Goal: Navigation & Orientation: Find specific page/section

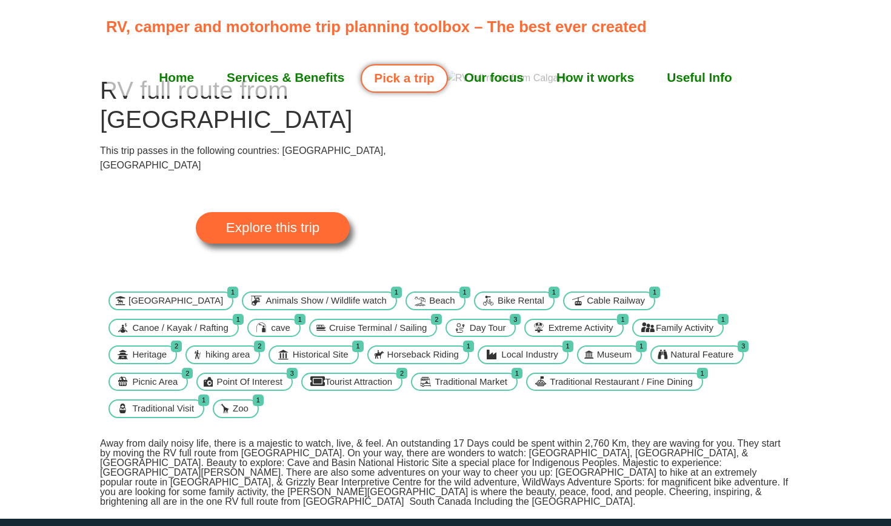
scroll to position [41, 0]
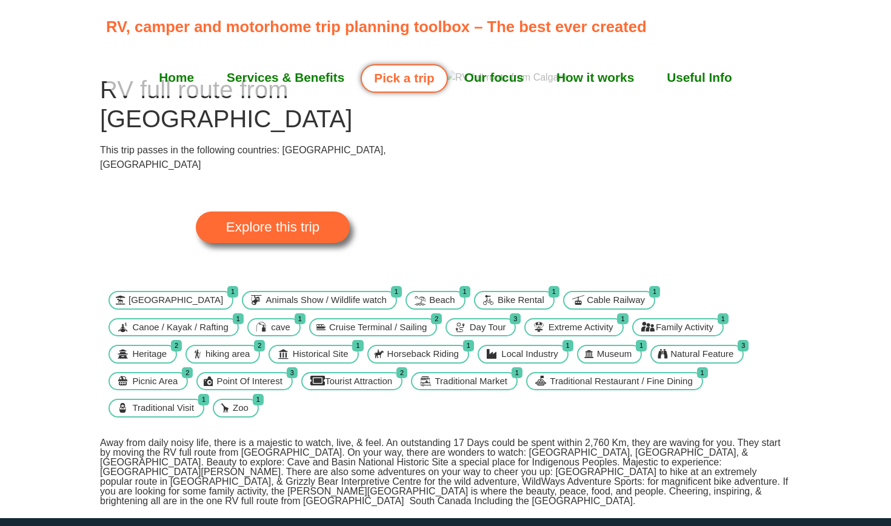
click at [567, 85] on img at bounding box center [505, 77] width 121 height 15
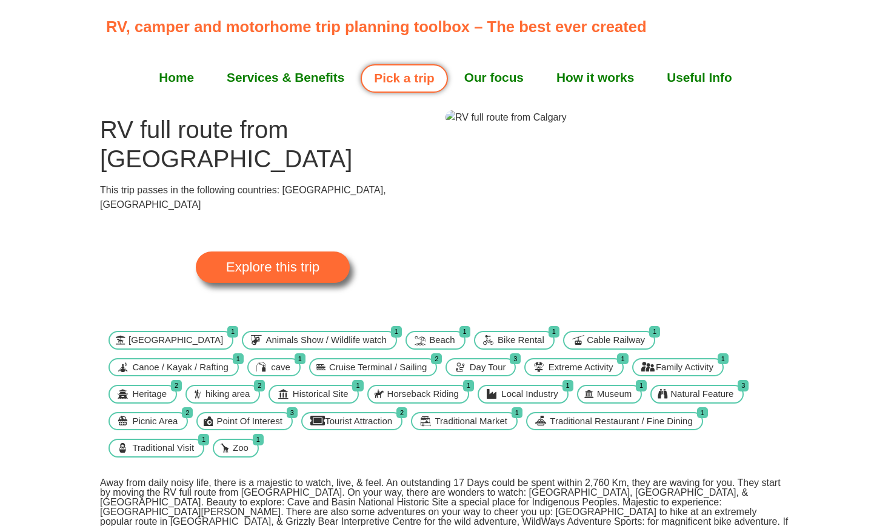
scroll to position [0, 0]
click at [567, 125] on img at bounding box center [505, 118] width 121 height 15
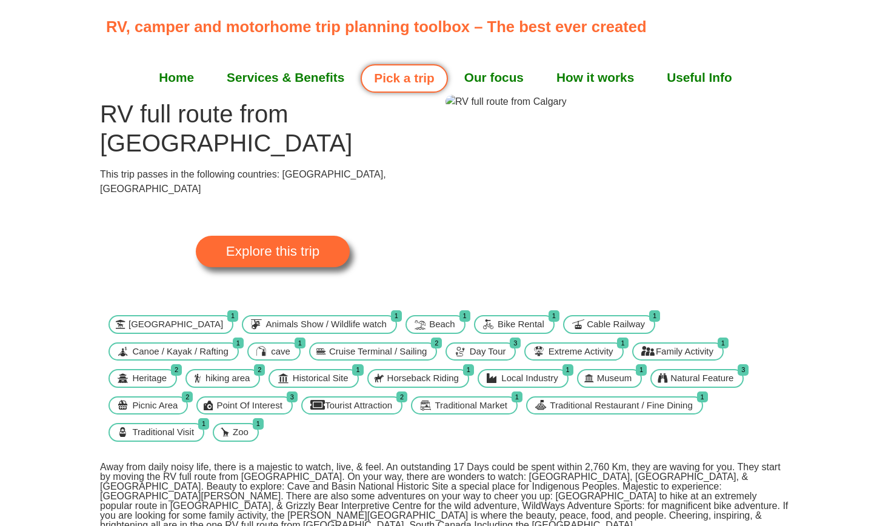
scroll to position [17, 0]
click at [235, 235] on link "Explore this trip" at bounding box center [273, 251] width 154 height 32
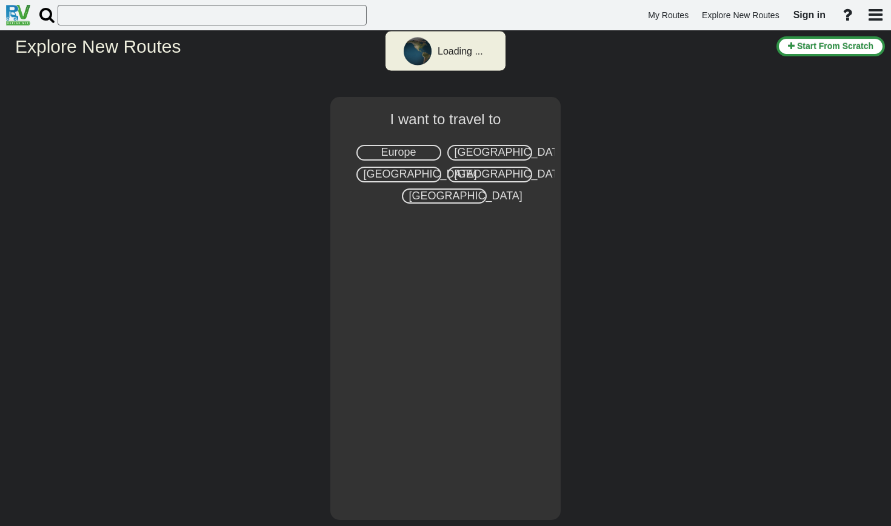
select select "number:8"
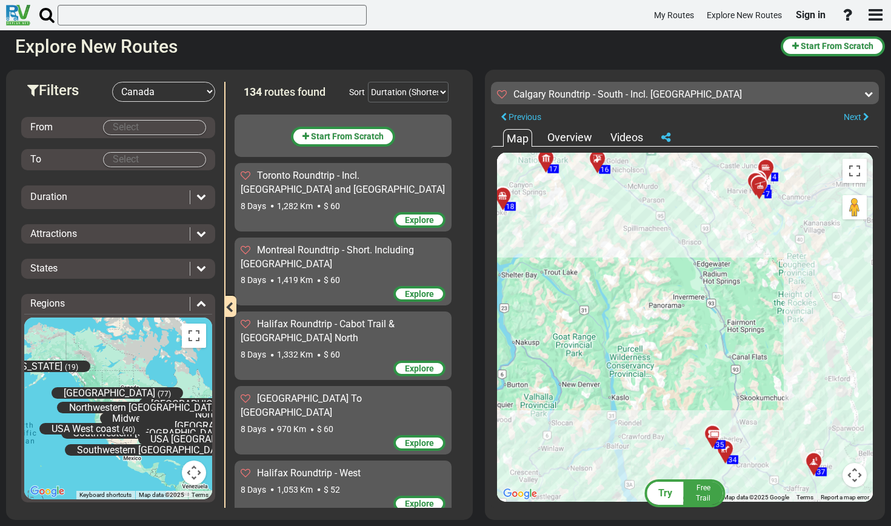
scroll to position [3494, 0]
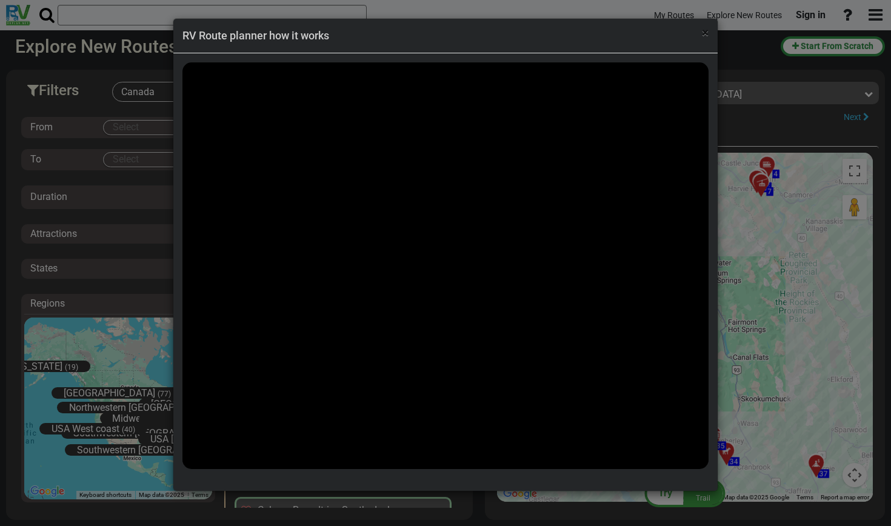
click at [705, 35] on span "×" at bounding box center [705, 32] width 7 height 15
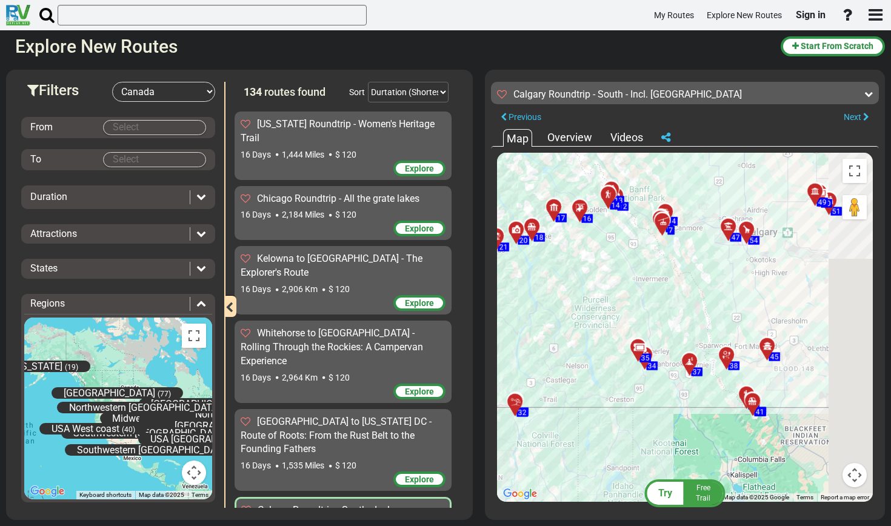
drag, startPoint x: 813, startPoint y: 271, endPoint x: 717, endPoint y: 312, distance: 104.2
click at [717, 312] on div "To activate drag with keyboard, press Alt + Enter. Once in keyboard drag state,…" at bounding box center [685, 327] width 376 height 349
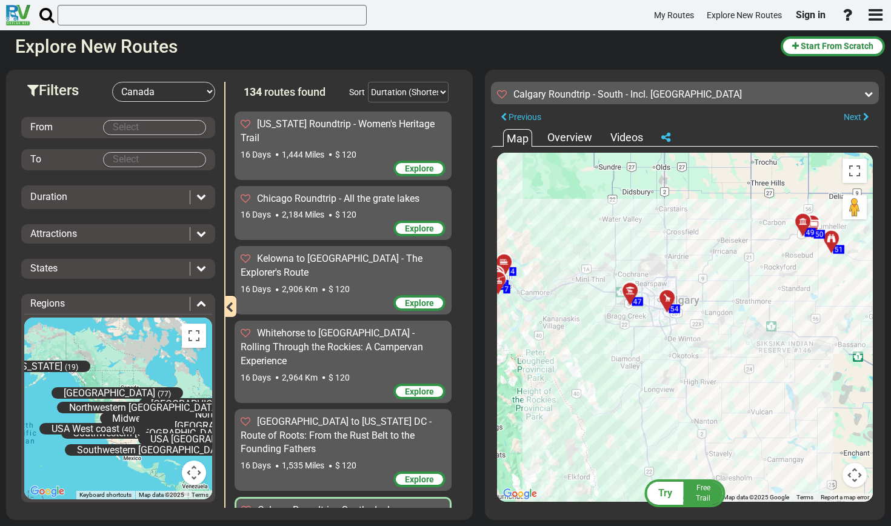
drag, startPoint x: 736, startPoint y: 294, endPoint x: 693, endPoint y: 351, distance: 71.0
click at [693, 351] on div "To activate drag with keyboard, press Alt + Enter. Once in keyboard drag state,…" at bounding box center [685, 327] width 376 height 349
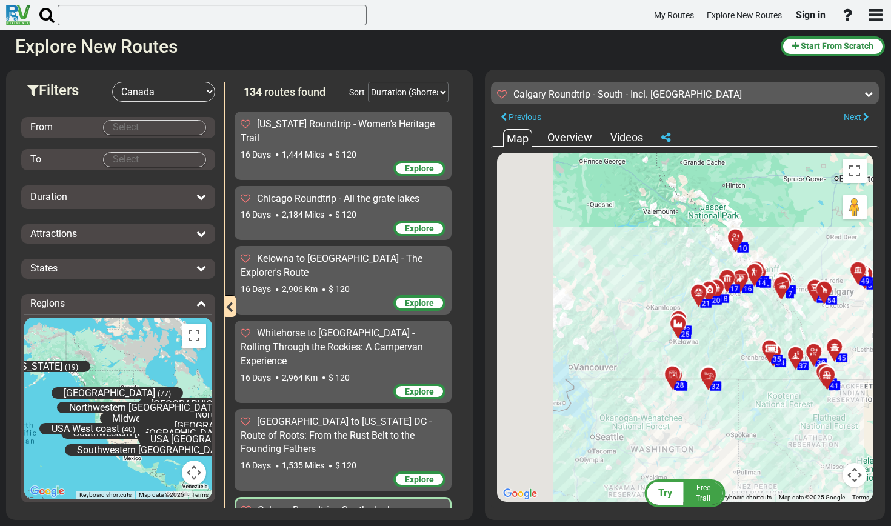
drag, startPoint x: 633, startPoint y: 374, endPoint x: 789, endPoint y: 333, distance: 161.2
click at [789, 333] on div "To activate drag with keyboard, press Alt + Enter. Once in keyboard drag state,…" at bounding box center [685, 327] width 376 height 349
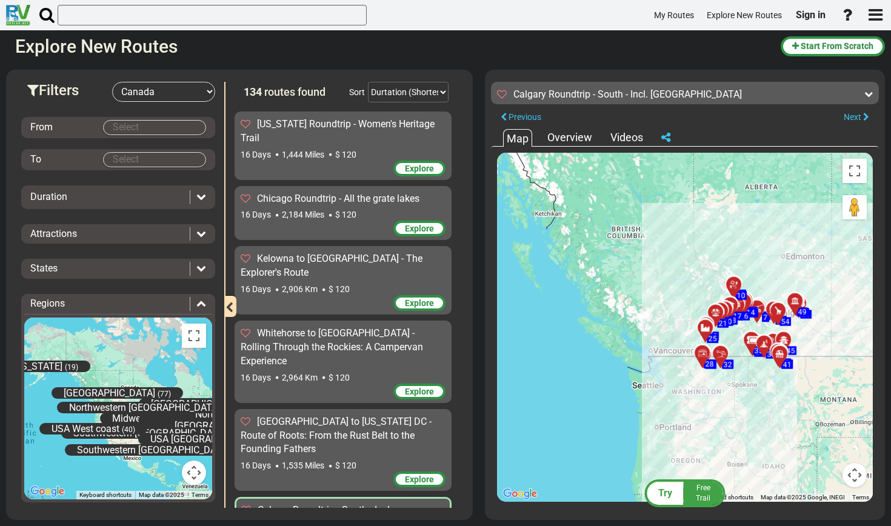
drag, startPoint x: 648, startPoint y: 316, endPoint x: 585, endPoint y: 282, distance: 72.1
click at [585, 282] on div "To activate drag with keyboard, press Alt + Enter. Once in keyboard drag state,…" at bounding box center [685, 327] width 376 height 349
